Goal: Task Accomplishment & Management: Manage account settings

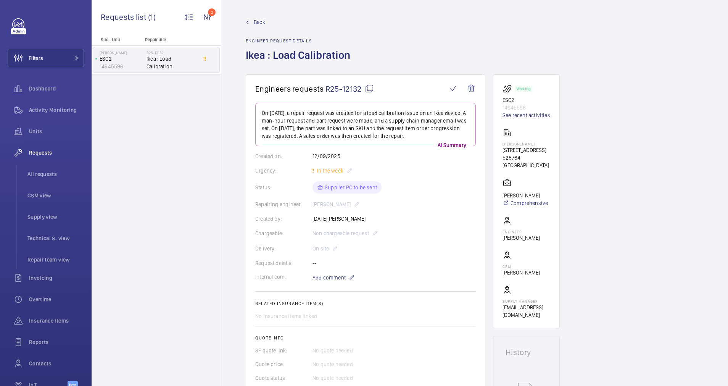
click at [257, 18] on span "Back" at bounding box center [259, 22] width 11 height 8
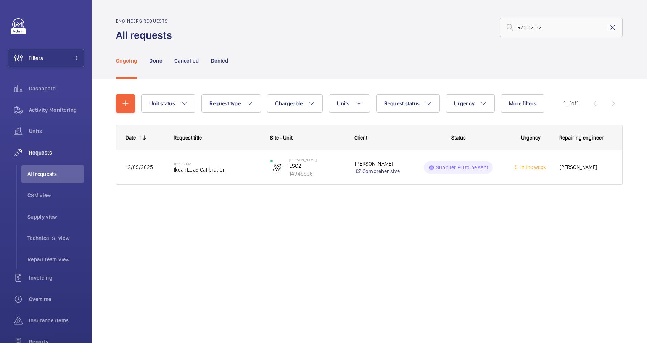
click at [613, 27] on mat-icon at bounding box center [612, 27] width 9 height 9
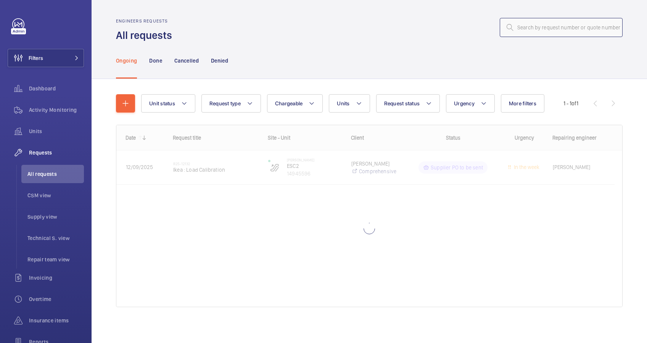
click at [540, 29] on input "text" at bounding box center [561, 27] width 123 height 19
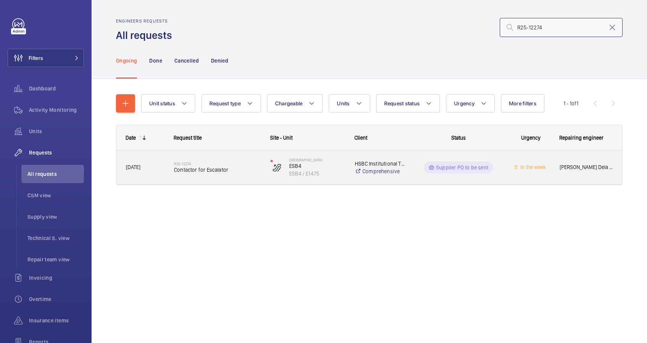
type input "R25-12274"
click at [244, 175] on div "R25-12274 Contactor for Escalator" at bounding box center [217, 167] width 87 height 22
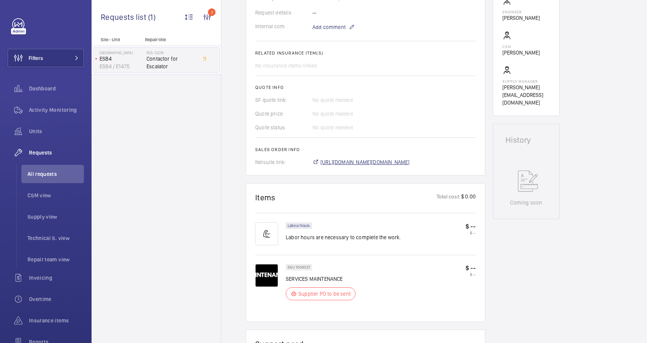
scroll to position [254, 0]
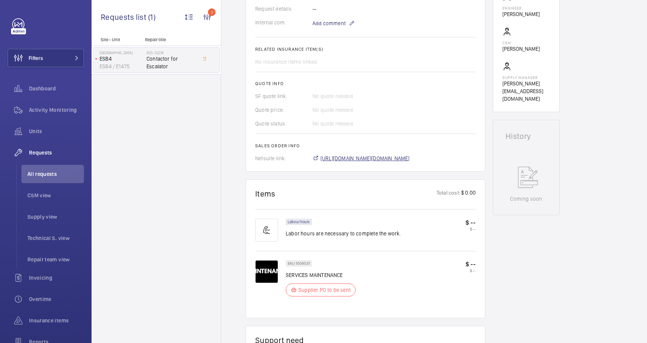
click at [378, 155] on span "[URL][DOMAIN_NAME][DOMAIN_NAME]" at bounding box center [365, 159] width 89 height 8
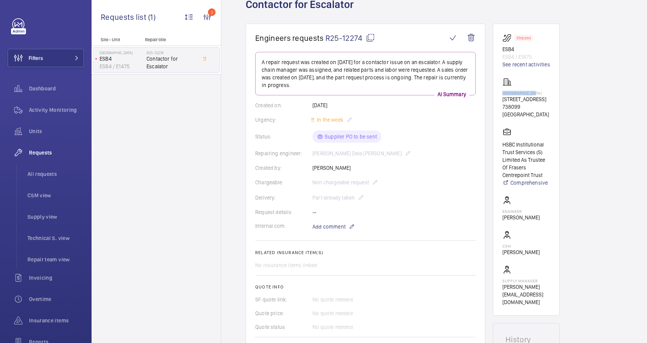
drag, startPoint x: 537, startPoint y: 92, endPoint x: 502, endPoint y: 93, distance: 34.7
click at [503, 93] on p "[GEOGRAPHIC_DATA]" at bounding box center [527, 93] width 48 height 5
drag, startPoint x: 502, startPoint y: 93, endPoint x: 508, endPoint y: 91, distance: 6.4
copy p "[GEOGRAPHIC_DATA]"
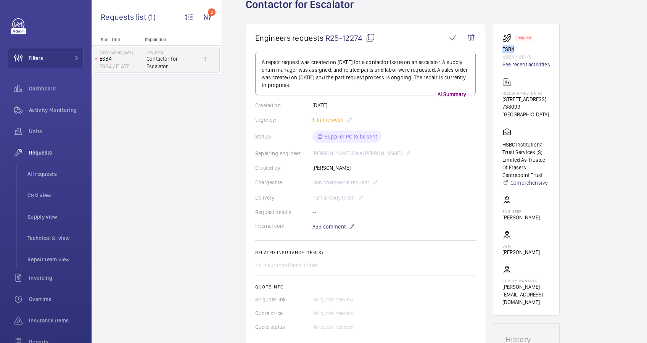
drag, startPoint x: 502, startPoint y: 49, endPoint x: 514, endPoint y: 49, distance: 12.2
click at [514, 49] on wm-front-card "Stopped ESB4 ESB4 / E1475 See recent activities [GEOGRAPHIC_DATA][STREET_ADDRES…" at bounding box center [526, 170] width 67 height 292
drag, startPoint x: 514, startPoint y: 49, endPoint x: 506, endPoint y: 50, distance: 7.7
copy p "ESB4"
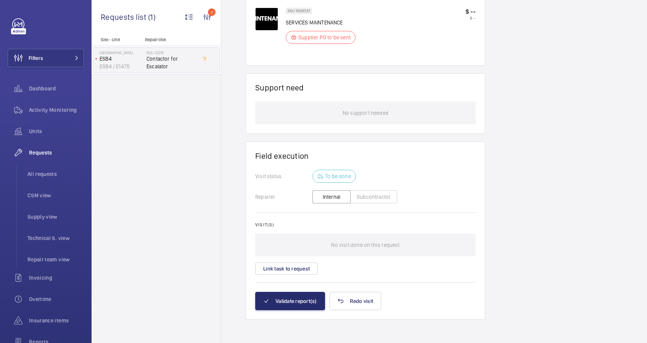
scroll to position [507, 0]
click at [366, 198] on button "Subcontractor" at bounding box center [373, 196] width 47 height 13
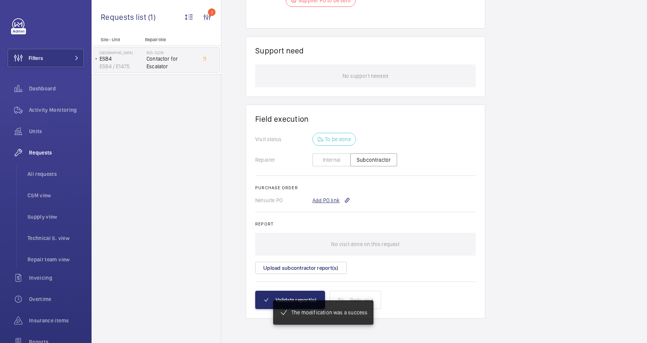
click at [323, 197] on div "Add PO link" at bounding box center [332, 201] width 38 height 8
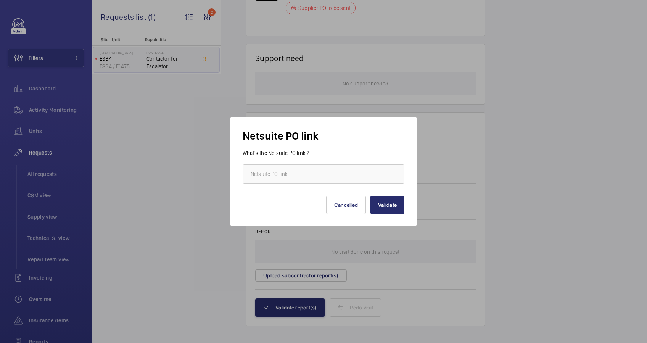
scroll to position [543, 0]
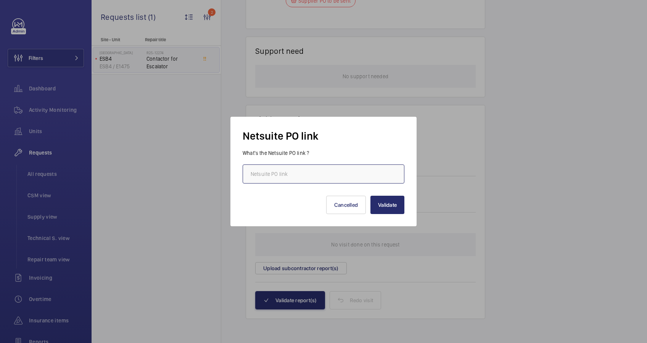
click at [299, 168] on input "text" at bounding box center [324, 173] width 162 height 19
paste input "[URL][DOMAIN_NAME][DOMAIN_NAME]"
type input "[URL][DOMAIN_NAME][DOMAIN_NAME]"
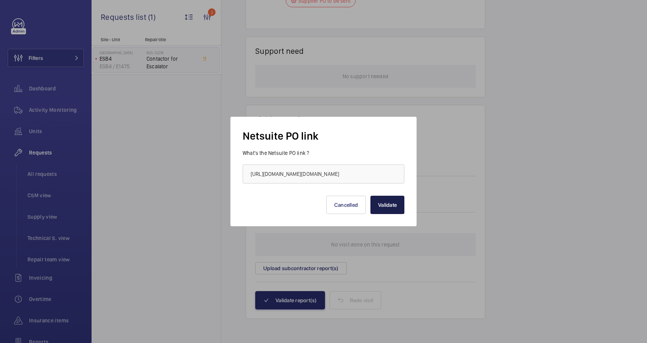
click at [400, 208] on button "Validate" at bounding box center [388, 205] width 34 height 18
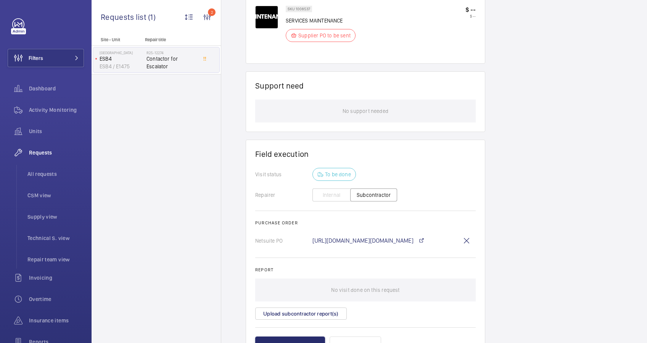
scroll to position [254, 0]
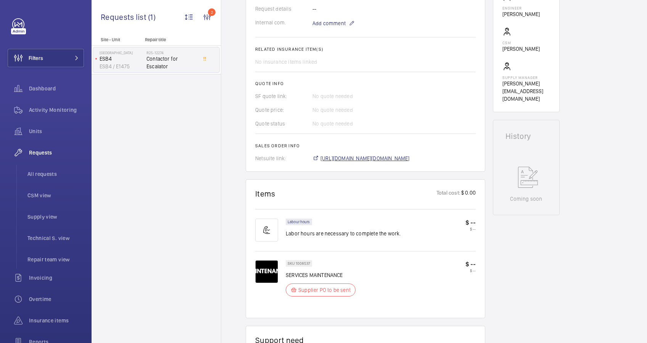
click at [403, 155] on span "[URL][DOMAIN_NAME][DOMAIN_NAME]" at bounding box center [365, 159] width 89 height 8
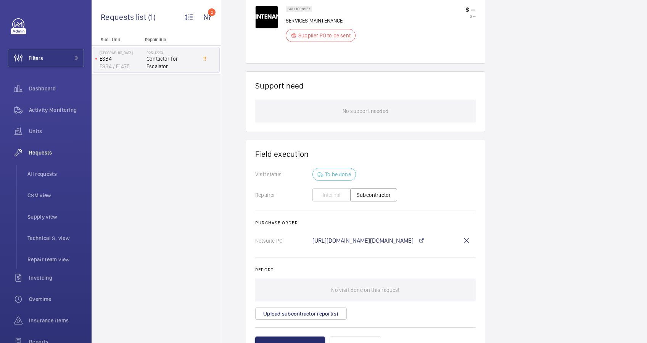
scroll to position [555, 0]
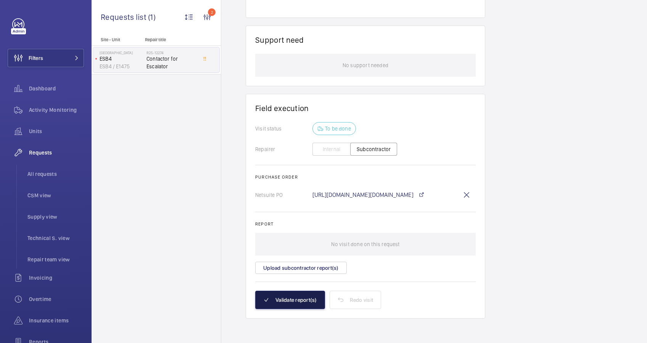
click at [285, 297] on button "Validate report(s)" at bounding box center [290, 300] width 70 height 18
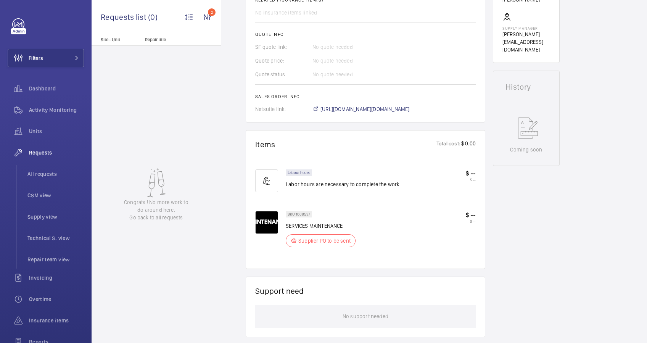
scroll to position [0, 0]
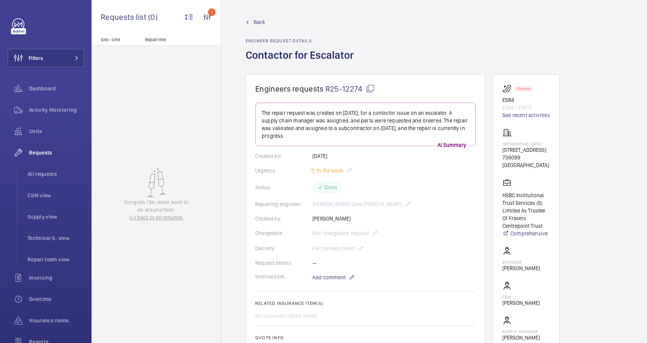
click at [256, 24] on span "Back" at bounding box center [259, 22] width 11 height 8
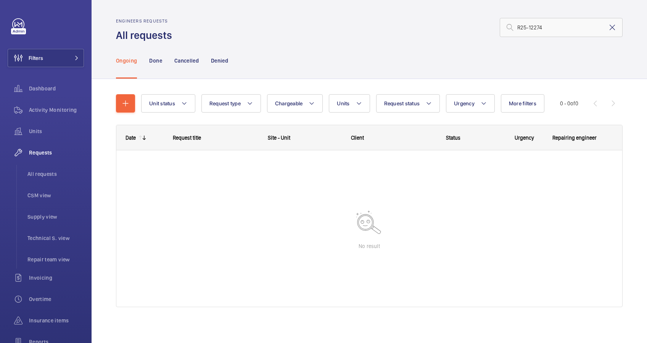
click at [608, 25] on mat-icon at bounding box center [612, 27] width 9 height 9
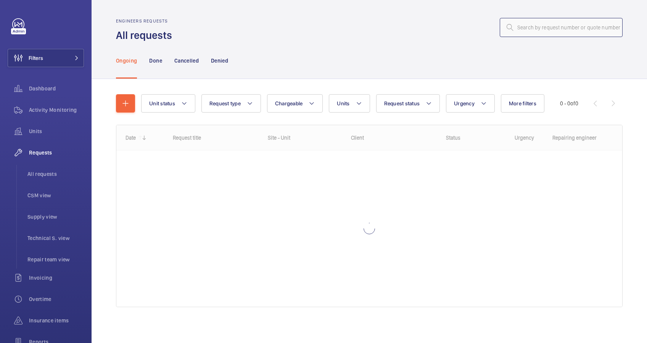
click at [516, 30] on input "text" at bounding box center [561, 27] width 123 height 19
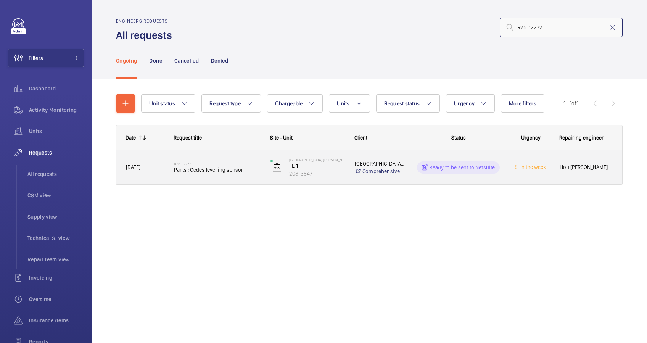
type input "R25-12272"
click at [255, 174] on div "R25-12272 Parts : Cedes levelling sensor" at bounding box center [217, 167] width 87 height 22
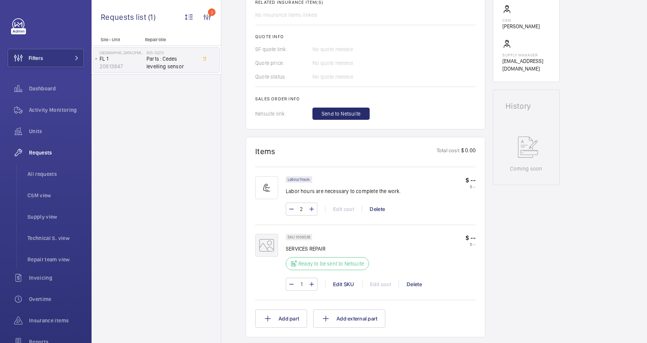
scroll to position [305, 0]
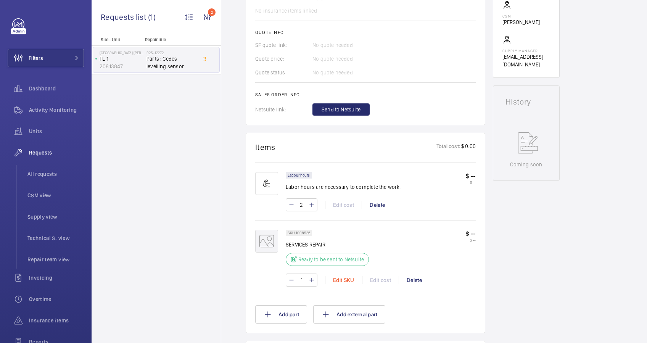
click at [343, 278] on div "Edit SKU" at bounding box center [343, 280] width 37 height 8
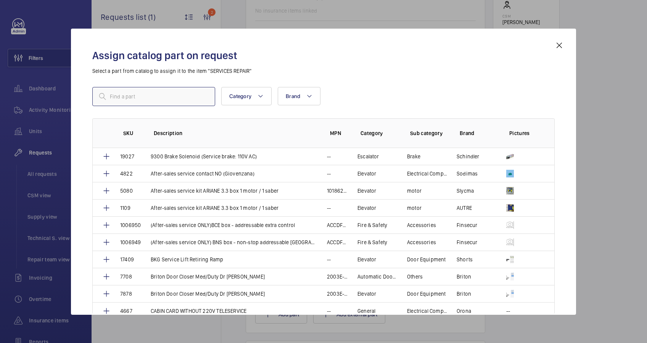
click at [151, 89] on input "text" at bounding box center [153, 96] width 123 height 19
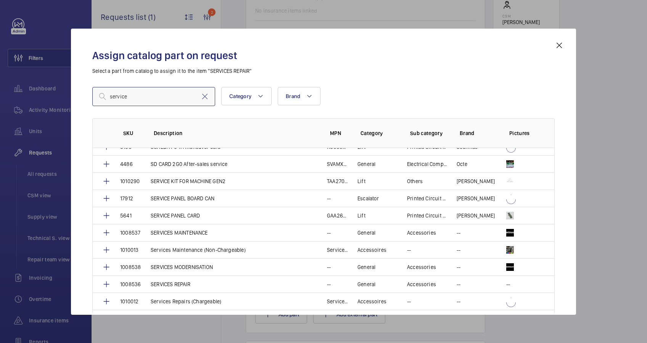
scroll to position [661, 0]
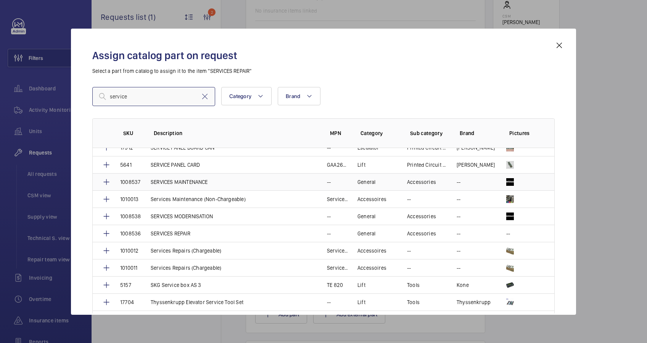
type input "service"
click at [186, 180] on p "SERVICES MAINTENANCE" at bounding box center [179, 182] width 57 height 8
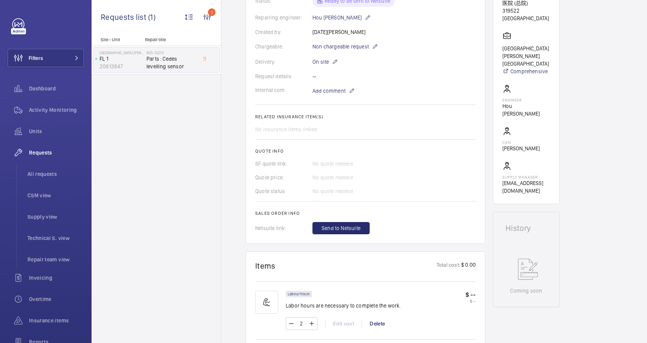
scroll to position [153, 0]
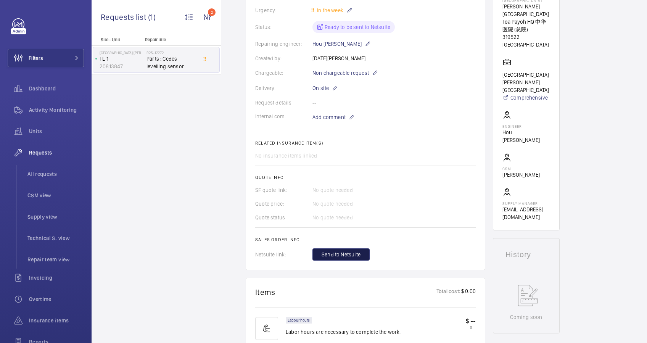
click at [355, 256] on span "Send to Netsuite" at bounding box center [341, 255] width 39 height 8
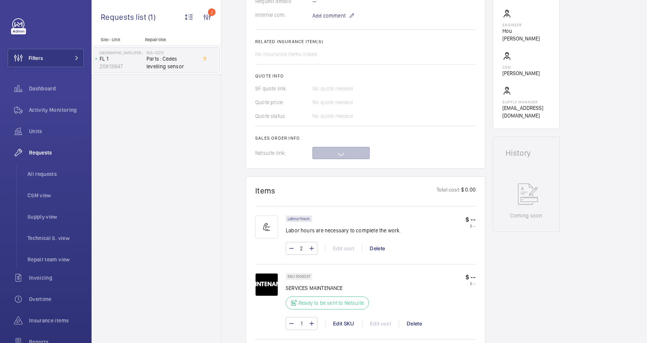
scroll to position [305, 0]
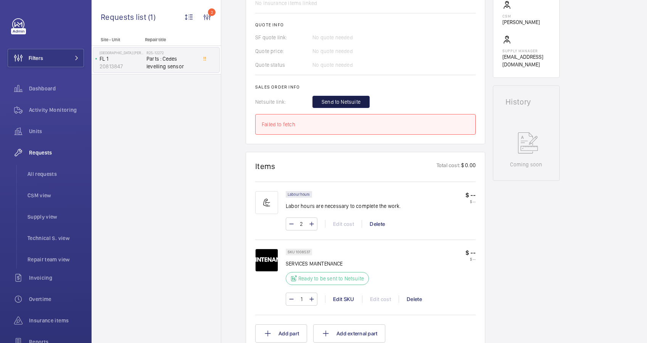
click at [346, 100] on span "Send to Netsuite" at bounding box center [341, 102] width 39 height 8
click at [354, 102] on span "Send to Netsuite" at bounding box center [341, 102] width 39 height 8
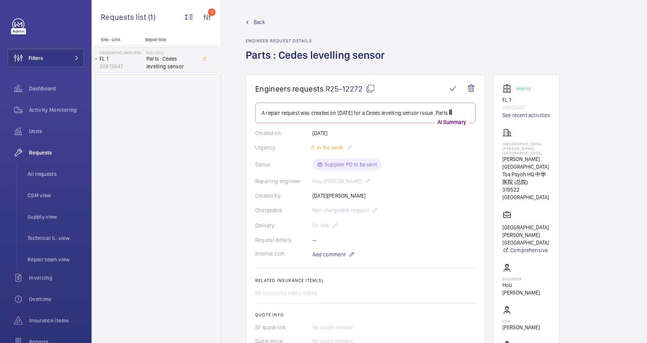
scroll to position [262, 0]
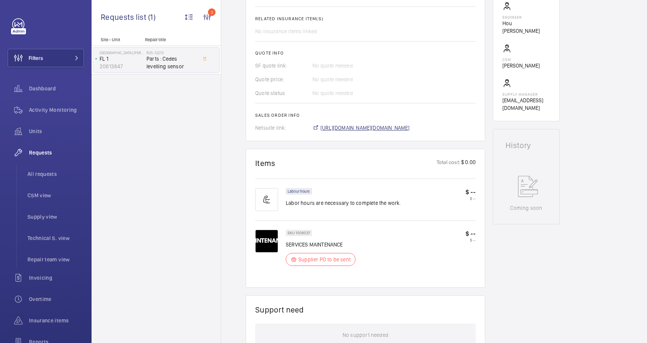
click at [389, 132] on span "[URL][DOMAIN_NAME][DOMAIN_NAME]" at bounding box center [365, 128] width 89 height 8
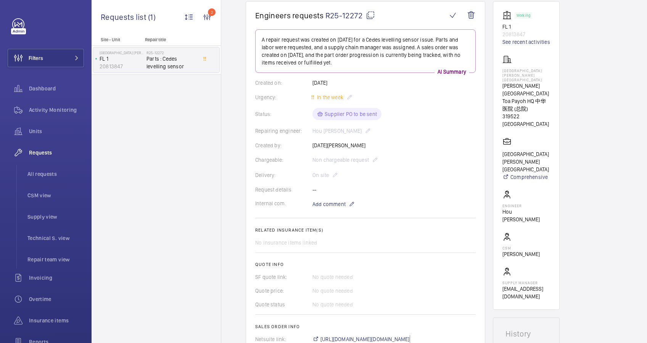
scroll to position [0, 0]
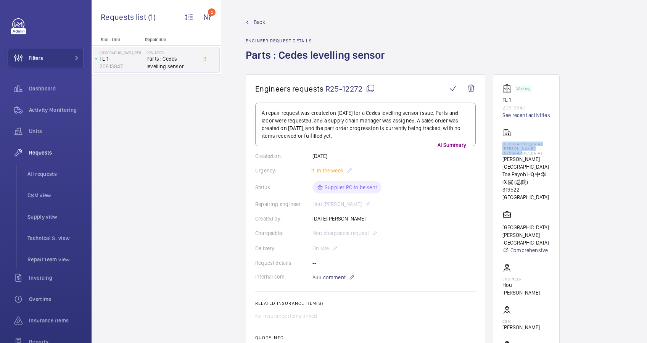
drag, startPoint x: 534, startPoint y: 149, endPoint x: 502, endPoint y: 146, distance: 32.2
click at [502, 146] on wm-front-card "Working FL 1 20813847 See recent activities [GEOGRAPHIC_DATA] [PERSON_NAME][GEO…" at bounding box center [526, 228] width 67 height 309
drag, startPoint x: 502, startPoint y: 146, endPoint x: 507, endPoint y: 148, distance: 5.3
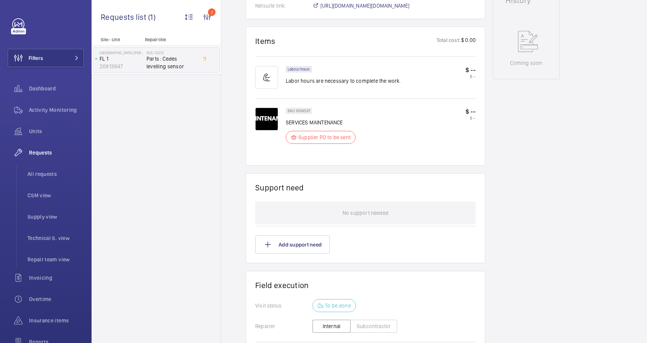
scroll to position [537, 0]
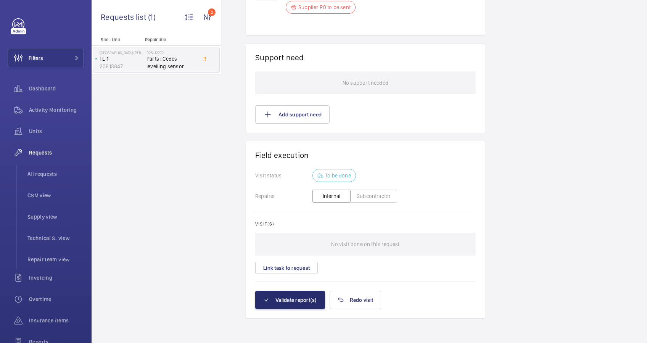
click at [374, 195] on button "Subcontractor" at bounding box center [373, 196] width 47 height 13
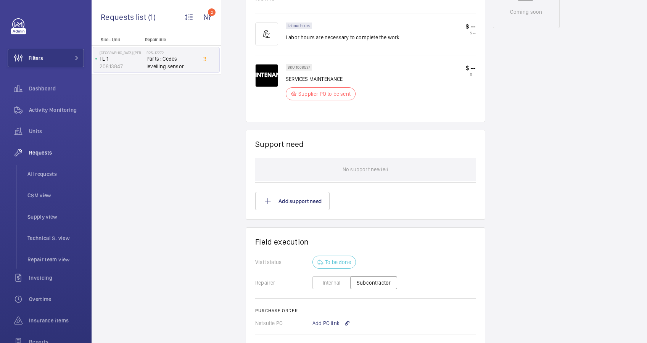
scroll to position [559, 0]
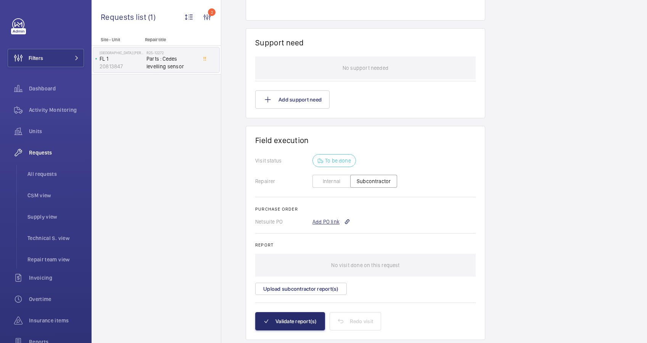
click at [337, 223] on div "Add PO link" at bounding box center [332, 222] width 38 height 8
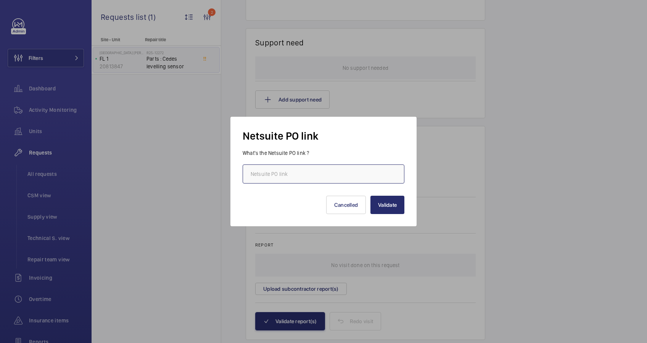
click at [318, 176] on input "text" at bounding box center [324, 173] width 162 height 19
paste input "[URL][DOMAIN_NAME][DOMAIN_NAME]"
type input "[URL][DOMAIN_NAME][DOMAIN_NAME]"
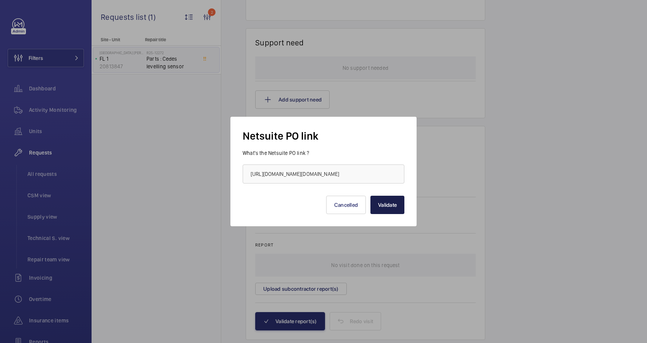
click at [390, 208] on button "Validate" at bounding box center [388, 205] width 34 height 18
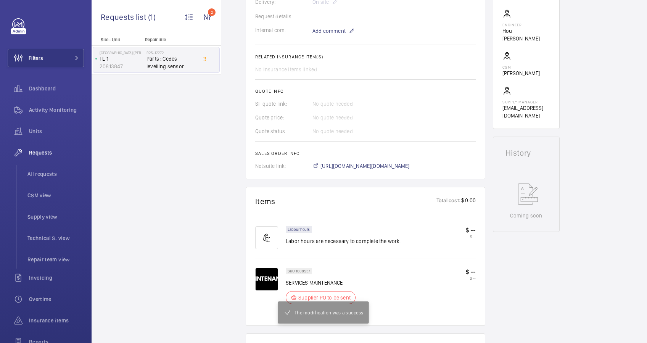
scroll to position [591, 0]
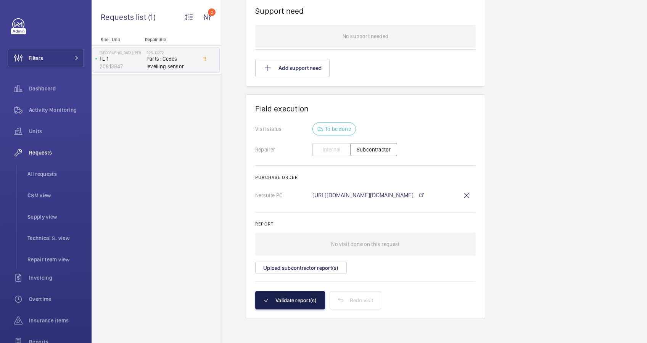
click at [280, 300] on button "Validate report(s)" at bounding box center [290, 300] width 70 height 18
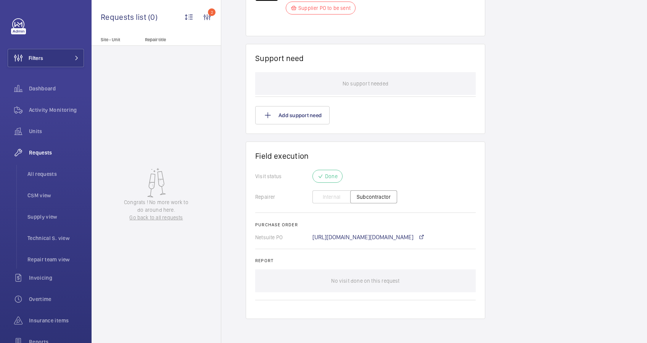
scroll to position [0, 0]
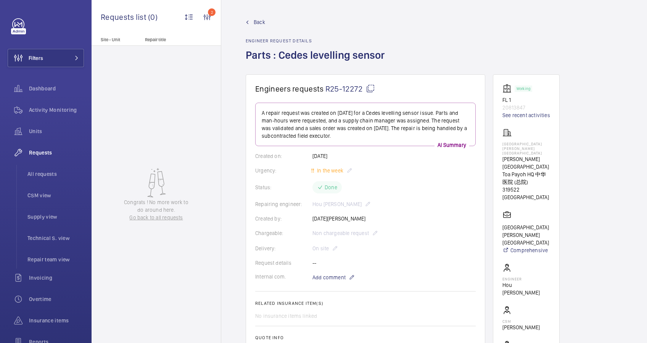
click at [259, 19] on span "Back" at bounding box center [259, 22] width 11 height 8
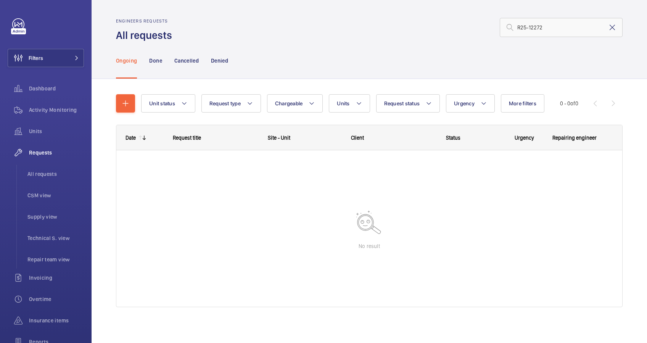
click at [608, 24] on mat-icon at bounding box center [612, 27] width 9 height 9
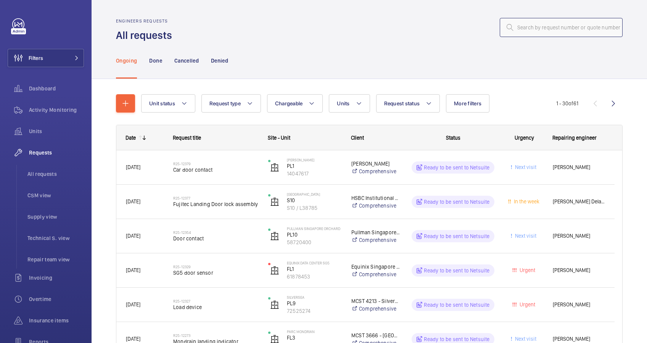
click at [513, 27] on input "text" at bounding box center [561, 27] width 123 height 19
paste input "R25-12210"
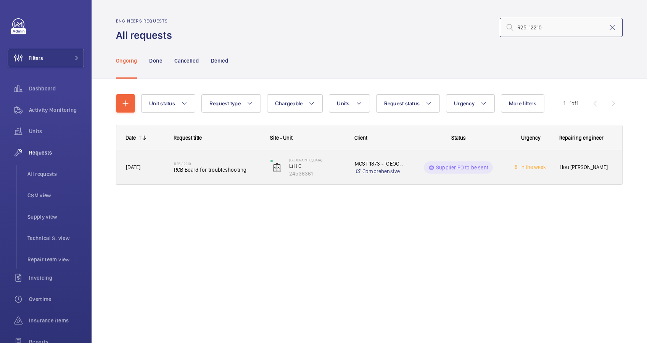
type input "R25-12210"
click at [204, 181] on div "R25-12210 RCB Board for troubleshooting" at bounding box center [213, 167] width 96 height 34
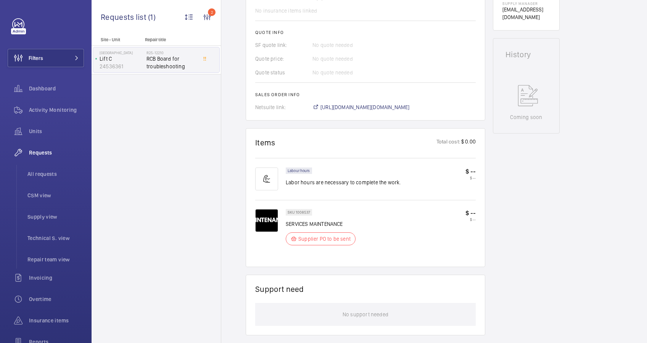
scroll to position [203, 0]
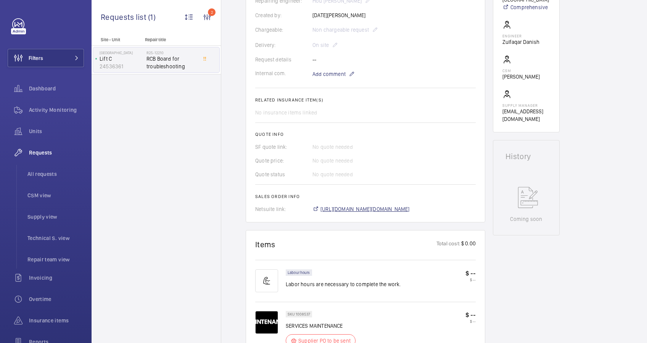
click at [410, 209] on span "[URL][DOMAIN_NAME][DOMAIN_NAME]" at bounding box center [365, 209] width 89 height 8
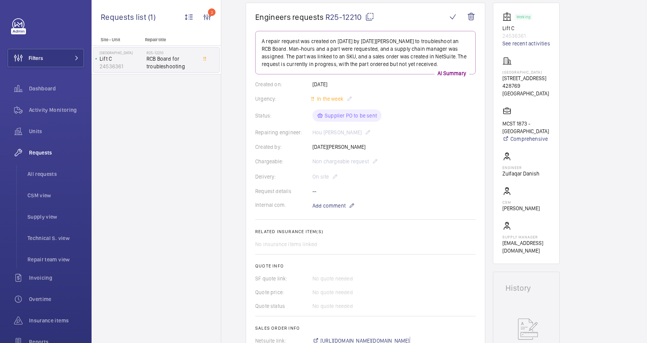
scroll to position [0, 0]
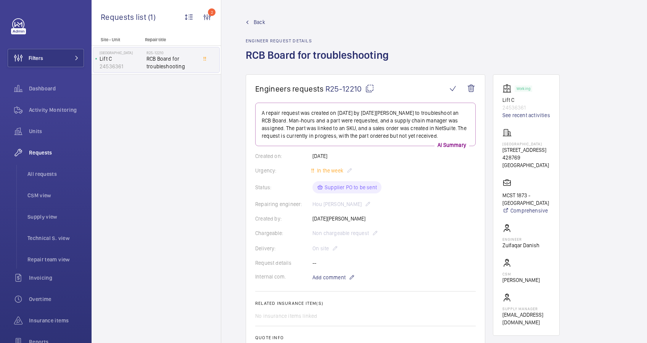
click at [501, 142] on wm-front-card "Working Lift C 24536361 See recent activities [GEOGRAPHIC_DATA] [STREET_ADDRESS…" at bounding box center [526, 204] width 67 height 261
click at [502, 143] on wm-front-card "Working Lift C 24536361 See recent activities [GEOGRAPHIC_DATA] [STREET_ADDRESS…" at bounding box center [526, 204] width 67 height 261
drag, startPoint x: 501, startPoint y: 142, endPoint x: 531, endPoint y: 144, distance: 29.4
click at [531, 144] on wm-front-card "Working Lift C 24536361 See recent activities [GEOGRAPHIC_DATA] [STREET_ADDRESS…" at bounding box center [526, 204] width 67 height 261
drag, startPoint x: 531, startPoint y: 144, endPoint x: 518, endPoint y: 143, distance: 13.4
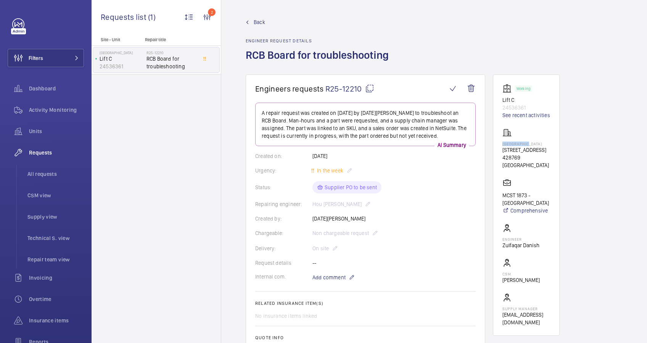
copy p "[GEOGRAPHIC_DATA]"
